Goal: Transaction & Acquisition: Purchase product/service

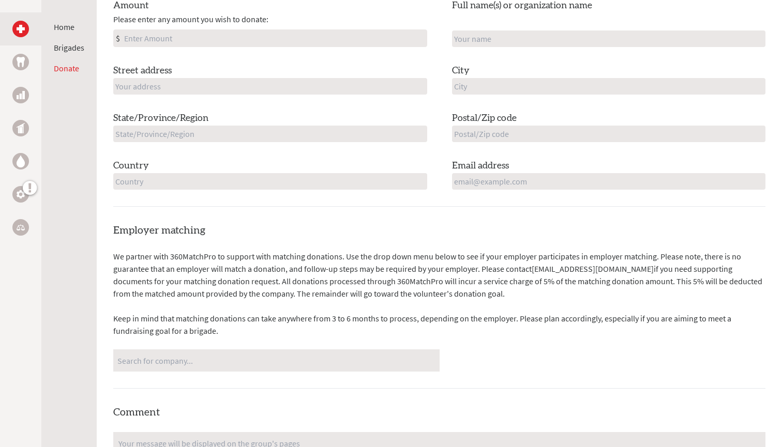
scroll to position [468, 0]
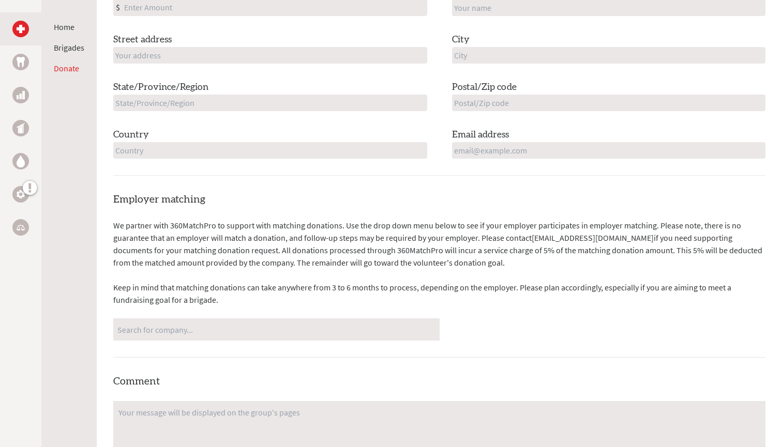
click at [293, 336] on div "No matches found" at bounding box center [276, 330] width 326 height 22
click at [292, 330] on input "Search for company..." at bounding box center [276, 330] width 318 height 18
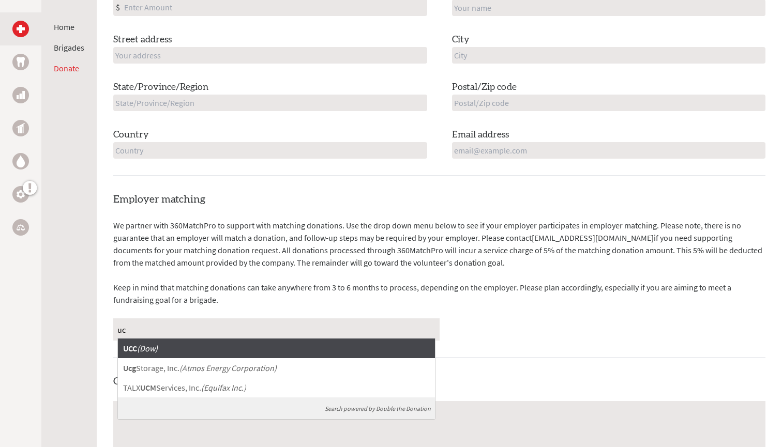
type input "u"
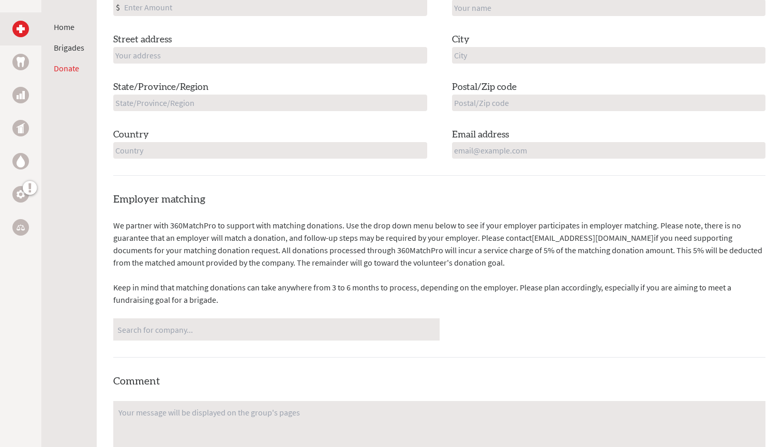
click at [359, 213] on div "Employer matching We partner with 360MatchPro to support with matching donation…" at bounding box center [439, 388] width 652 height 392
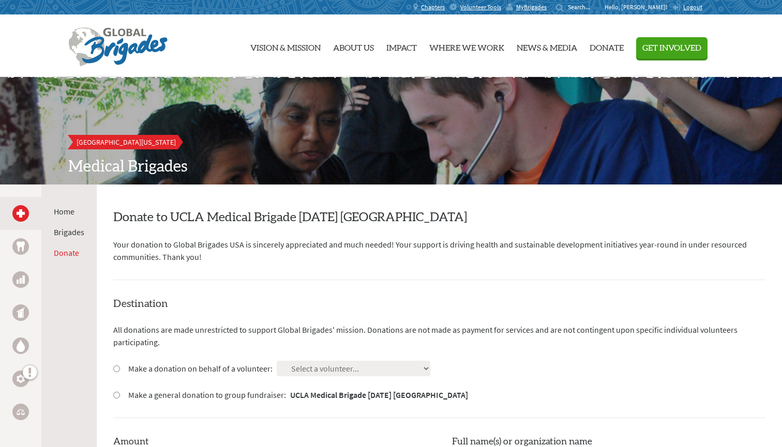
scroll to position [0, 0]
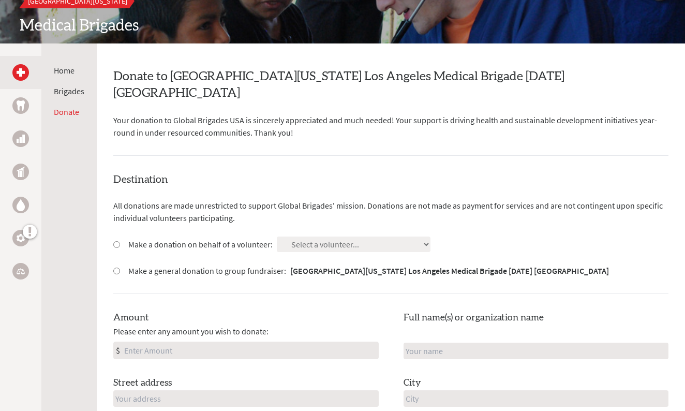
scroll to position [151, 0]
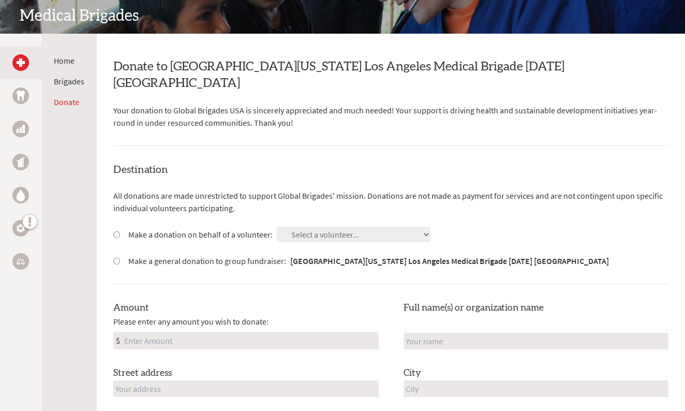
click at [374, 227] on div "Make a donation on behalf of a volunteer: Select a volunteer... Adrian Huang Al…" at bounding box center [390, 235] width 555 height 16
click at [116, 231] on input "Make a donation on behalf of a volunteer:" at bounding box center [116, 234] width 7 height 7
radio input "true"
select select "444BF12C-7019-11F0-B8AC-42010A400003"
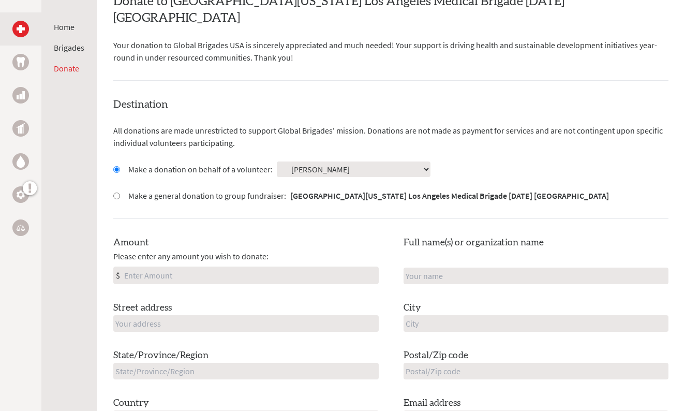
scroll to position [218, 0]
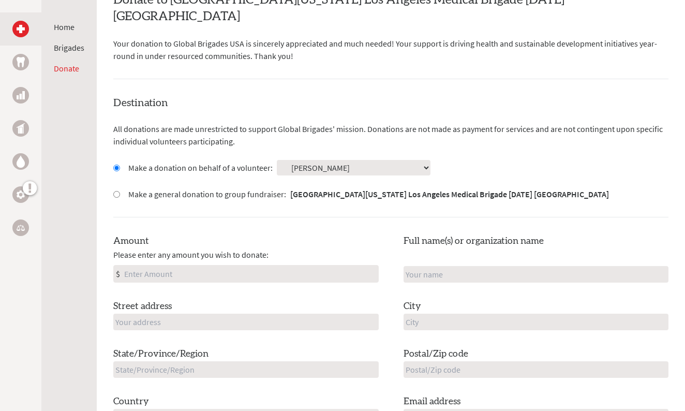
click at [272, 265] on input "Amount" at bounding box center [250, 273] width 256 height 17
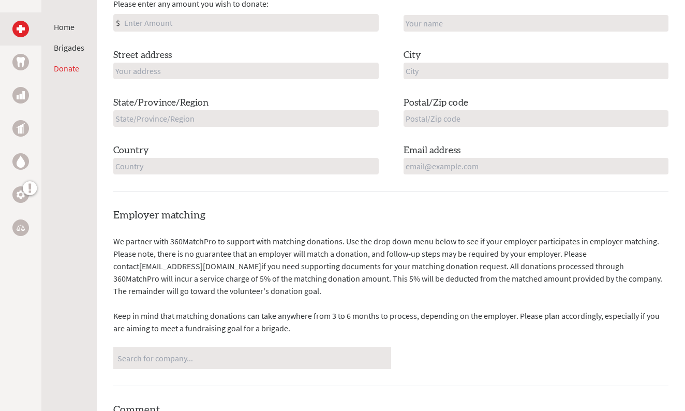
scroll to position [469, 0]
click at [221, 348] on input "Search for company..." at bounding box center [251, 357] width 269 height 18
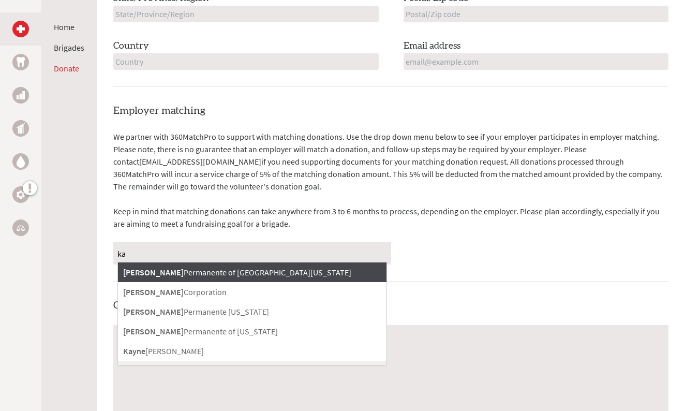
scroll to position [579, 0]
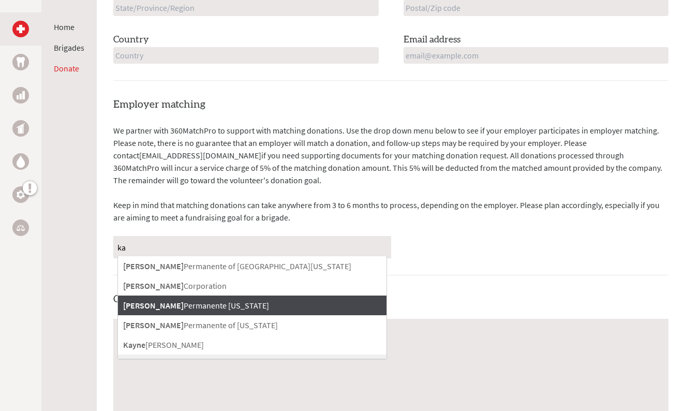
type input "ka"
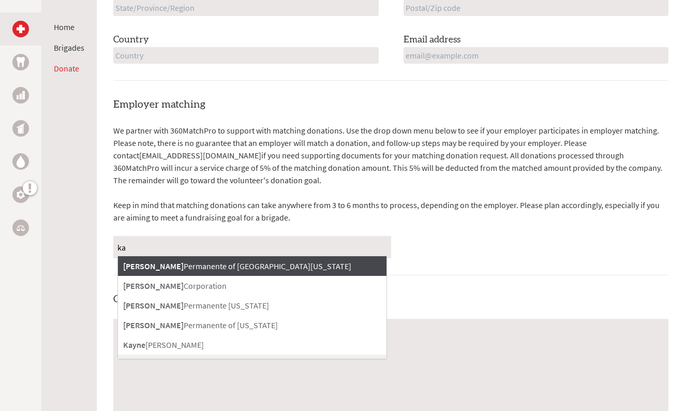
click at [360, 153] on p "We partner with 360MatchPro to support with matching donations. Use the drop do…" at bounding box center [390, 155] width 555 height 62
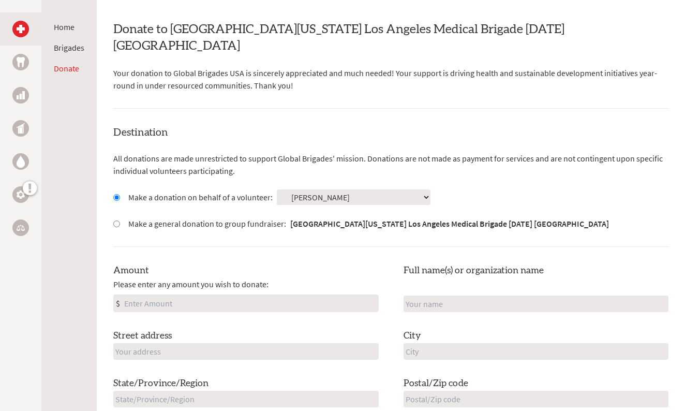
scroll to position [188, 0]
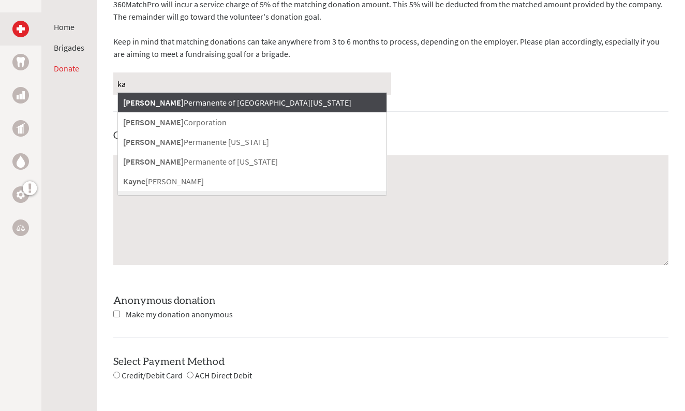
click at [413, 89] on div "Employer matching We partner with 360MatchPro to support with matching donation…" at bounding box center [390, 158] width 555 height 448
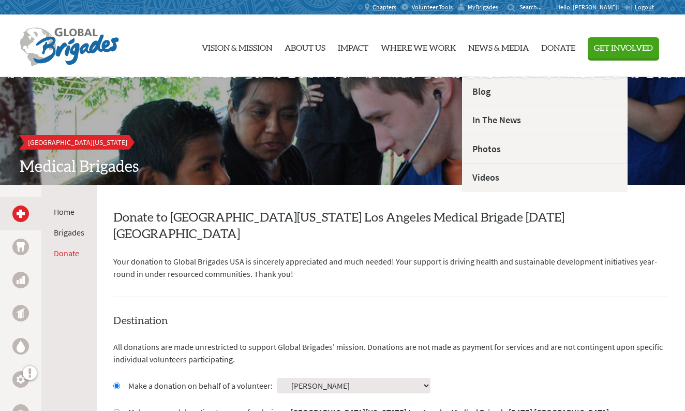
scroll to position [0, 0]
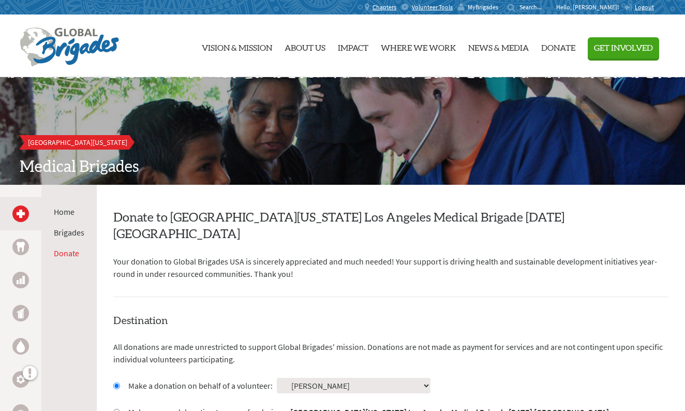
click at [498, 3] on span "MyBrigades" at bounding box center [483, 7] width 31 height 8
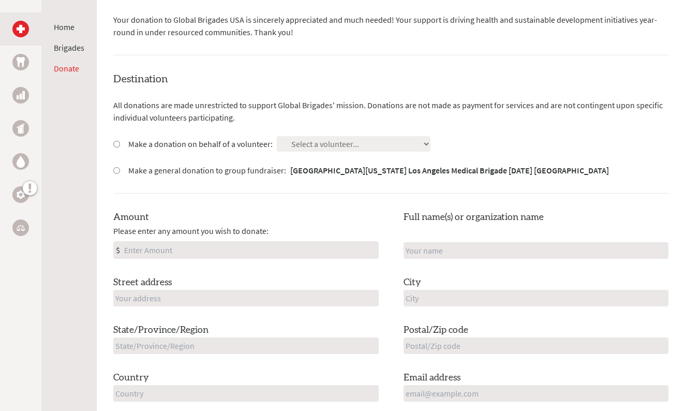
scroll to position [242, 0]
click at [212, 133] on div "Destination All donations are made unrestricted to support Global Brigades' mis…" at bounding box center [390, 244] width 555 height 347
click at [209, 137] on label "Make a donation on behalf of a volunteer:" at bounding box center [200, 143] width 144 height 12
click at [120, 140] on input "Make a donation on behalf of a volunteer:" at bounding box center [116, 143] width 7 height 7
radio input "true"
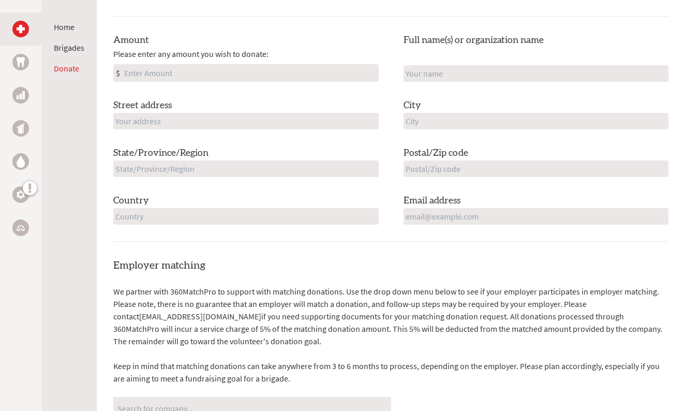
scroll to position [433, 0]
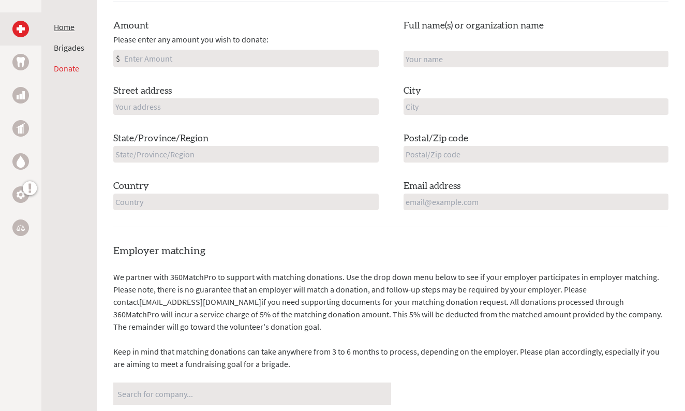
click at [68, 24] on link "Home" at bounding box center [64, 27] width 21 height 10
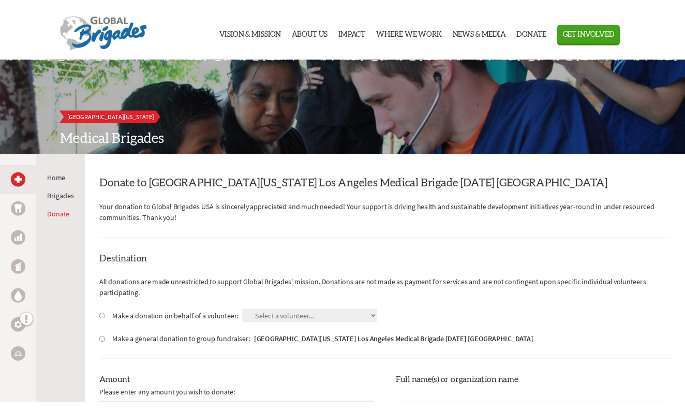
scroll to position [35, 0]
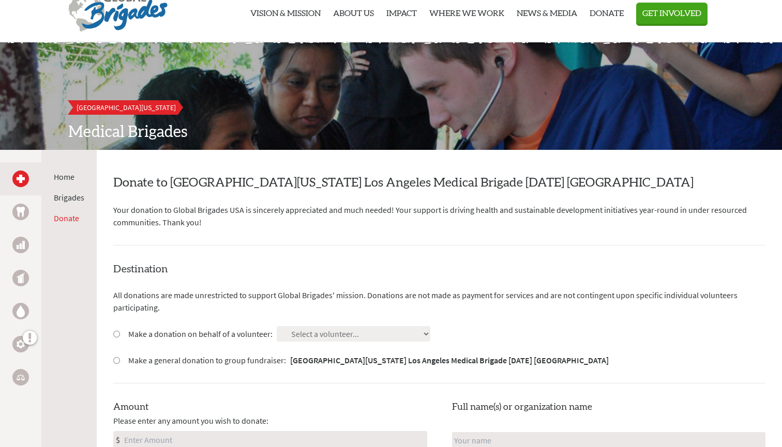
click at [191, 331] on label "Make a donation on behalf of a volunteer:" at bounding box center [200, 334] width 144 height 12
click at [120, 331] on input "Make a donation on behalf of a volunteer:" at bounding box center [116, 334] width 7 height 7
radio input "true"
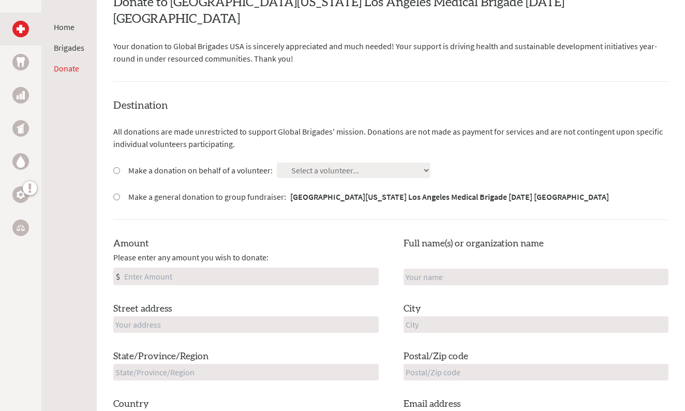
scroll to position [216, 0]
click at [136, 190] on label "Make a general donation to group fundraiser: [GEOGRAPHIC_DATA][US_STATE] Los An…" at bounding box center [368, 196] width 480 height 12
click at [120, 193] on input "Make a general donation to group fundraiser: [GEOGRAPHIC_DATA][US_STATE] Los An…" at bounding box center [116, 196] width 7 height 7
radio input "true"
click at [137, 163] on label "Make a donation on behalf of a volunteer:" at bounding box center [200, 169] width 144 height 12
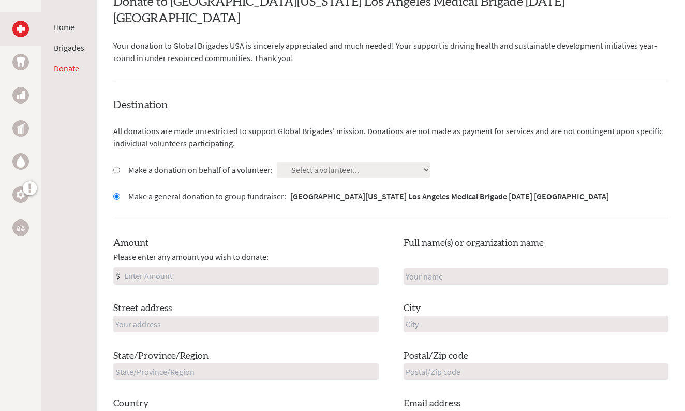
click at [120, 167] on input "Make a donation on behalf of a volunteer:" at bounding box center [116, 170] width 7 height 7
radio input "true"
select select "444BF12C-7019-11F0-B8AC-42010A400003"
drag, startPoint x: 184, startPoint y: 109, endPoint x: 201, endPoint y: 132, distance: 28.9
click at [201, 132] on p "All donations are made unrestricted to support Global Brigades' mission. Donati…" at bounding box center [390, 137] width 555 height 25
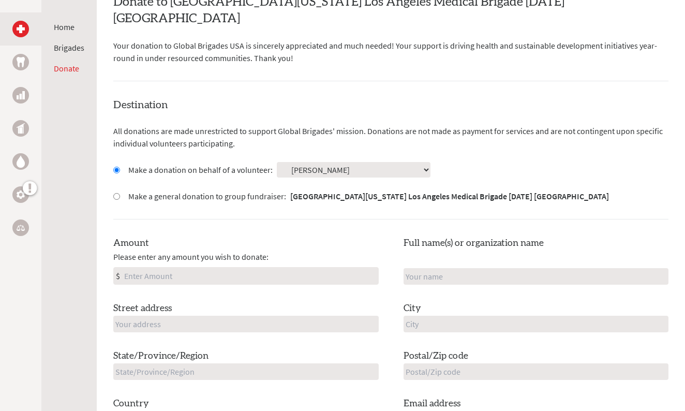
click at [202, 133] on div "Destination All donations are made unrestricted to support Global Brigades' mis…" at bounding box center [390, 271] width 555 height 347
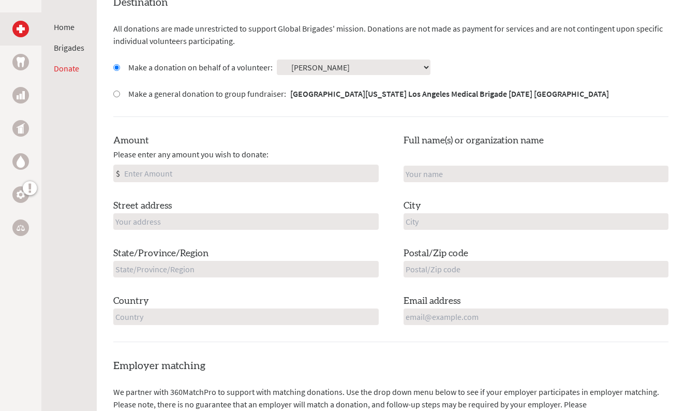
scroll to position [319, 0]
click at [293, 164] on input "Amount" at bounding box center [250, 172] width 256 height 17
type input "250"
type input "[PERSON_NAME]"
click at [525, 138] on div "Full name(s) or organization name [PERSON_NAME]" at bounding box center [535, 157] width 265 height 49
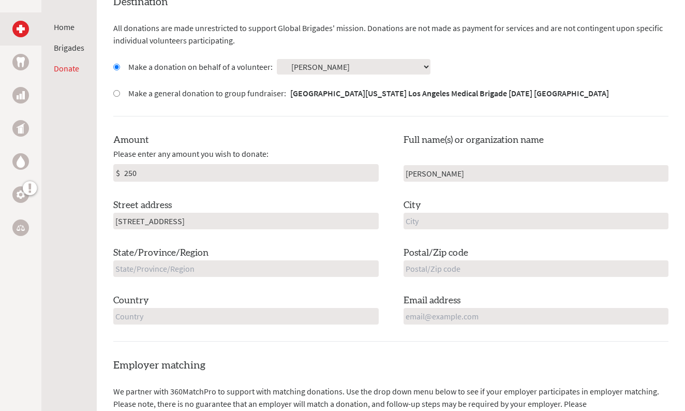
type input "[STREET_ADDRESS]"
type input "[GEOGRAPHIC_DATA]"
type input "Ca"
type input "91344"
click at [303, 293] on div "Country" at bounding box center [245, 308] width 265 height 31
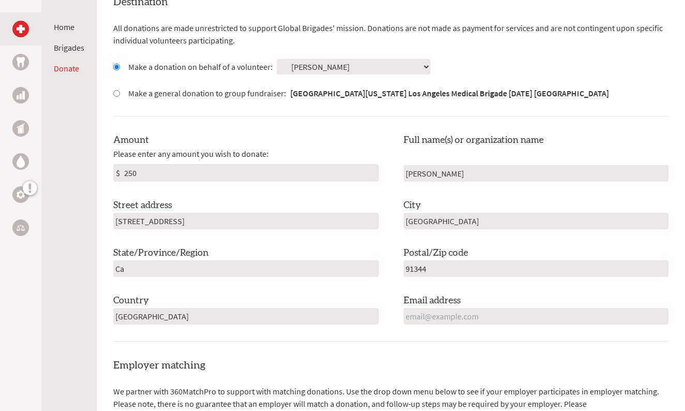
type input "[GEOGRAPHIC_DATA]"
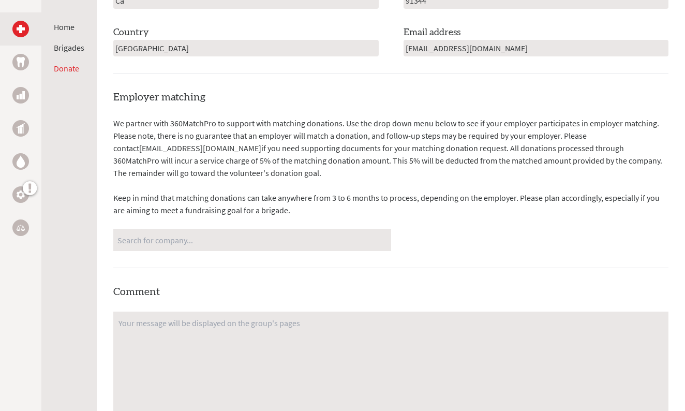
scroll to position [589, 0]
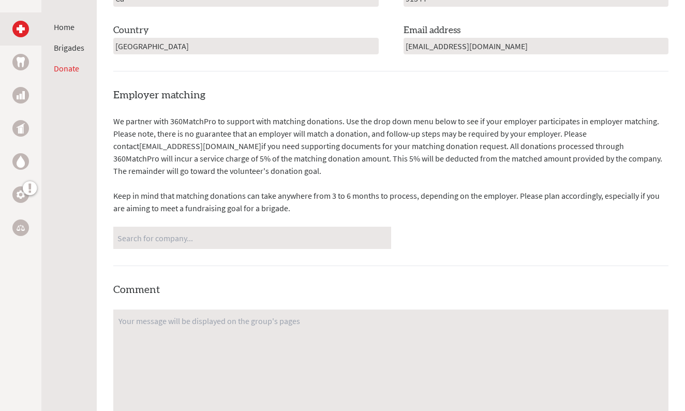
type input "[EMAIL_ADDRESS][DOMAIN_NAME]"
click at [232, 229] on input "Search for company..." at bounding box center [251, 238] width 269 height 18
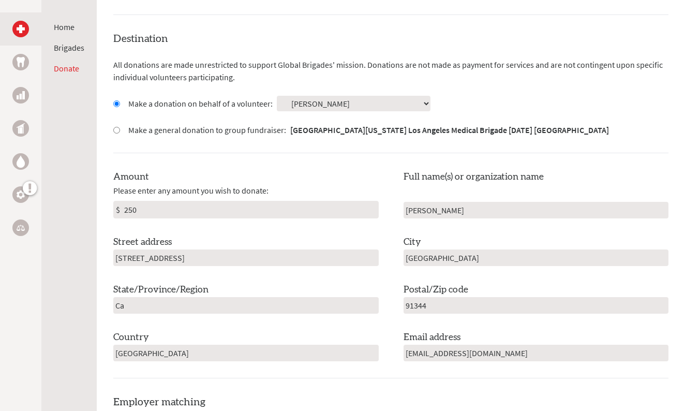
scroll to position [283, 0]
click at [484, 201] on input "[PERSON_NAME]" at bounding box center [535, 209] width 265 height 17
type input "[PERSON_NAME]"
click at [497, 93] on div "Destination All donations are made unrestricted to support Global Brigades' mis…" at bounding box center [390, 204] width 555 height 347
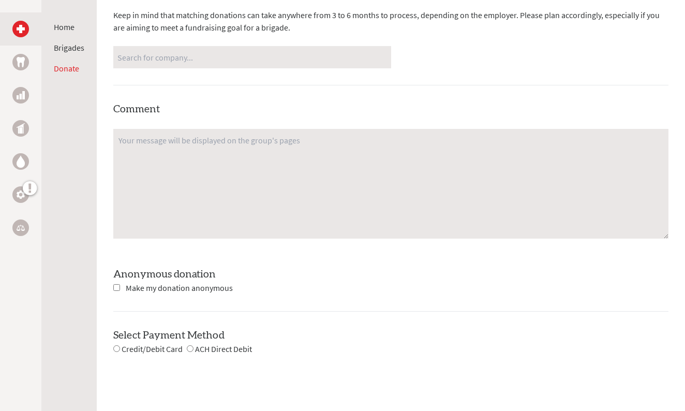
scroll to position [770, 0]
click at [131, 342] on span "Credit/Debit Card" at bounding box center [152, 347] width 61 height 10
click at [120, 341] on div "Credit/Debit Card" at bounding box center [147, 347] width 69 height 13
click at [118, 344] on input "radio" at bounding box center [116, 347] width 7 height 7
radio input "true"
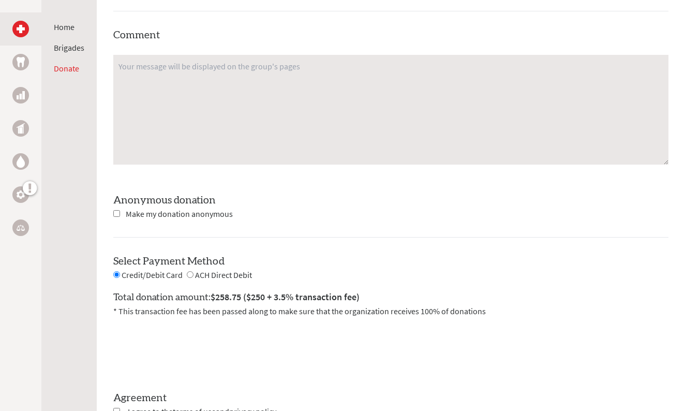
scroll to position [865, 0]
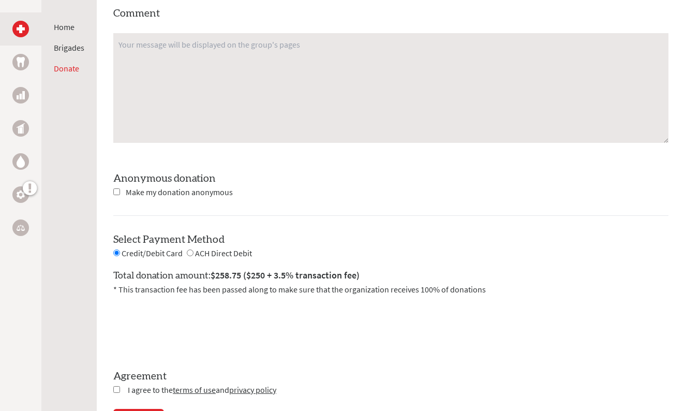
click at [192, 249] on input "radio" at bounding box center [190, 252] width 7 height 7
radio input "true"
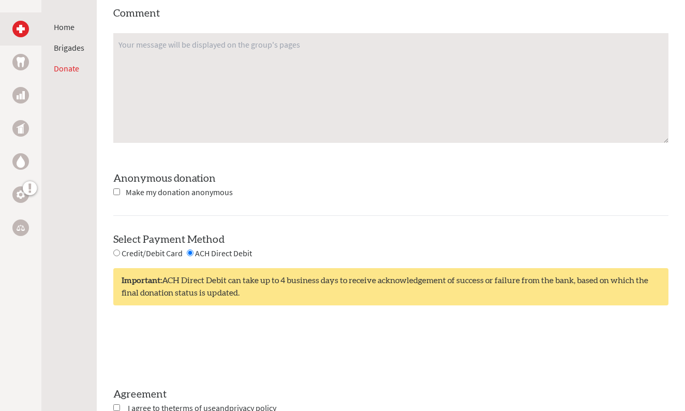
click at [132, 248] on span "Credit/Debit Card" at bounding box center [152, 253] width 61 height 10
click at [123, 248] on span "Credit/Debit Card" at bounding box center [152, 253] width 61 height 10
click at [122, 248] on span "Credit/Debit Card" at bounding box center [152, 253] width 61 height 10
click at [117, 249] on input "radio" at bounding box center [116, 252] width 7 height 7
radio input "true"
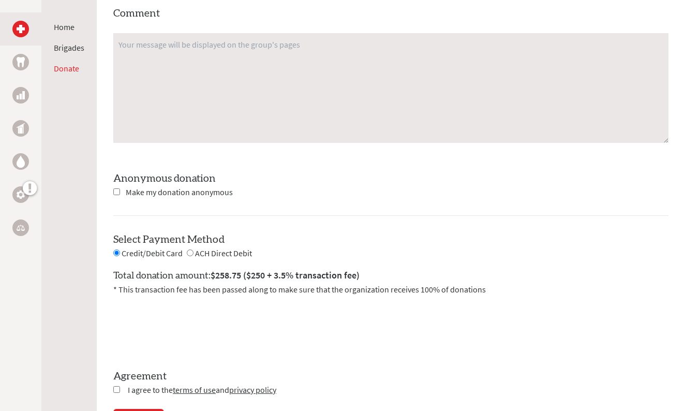
click at [119, 386] on input "checkbox" at bounding box center [116, 389] width 7 height 7
checkbox input "true"
click at [133, 409] on div "CONTINUE" at bounding box center [390, 419] width 555 height 21
